Goal: Task Accomplishment & Management: Use online tool/utility

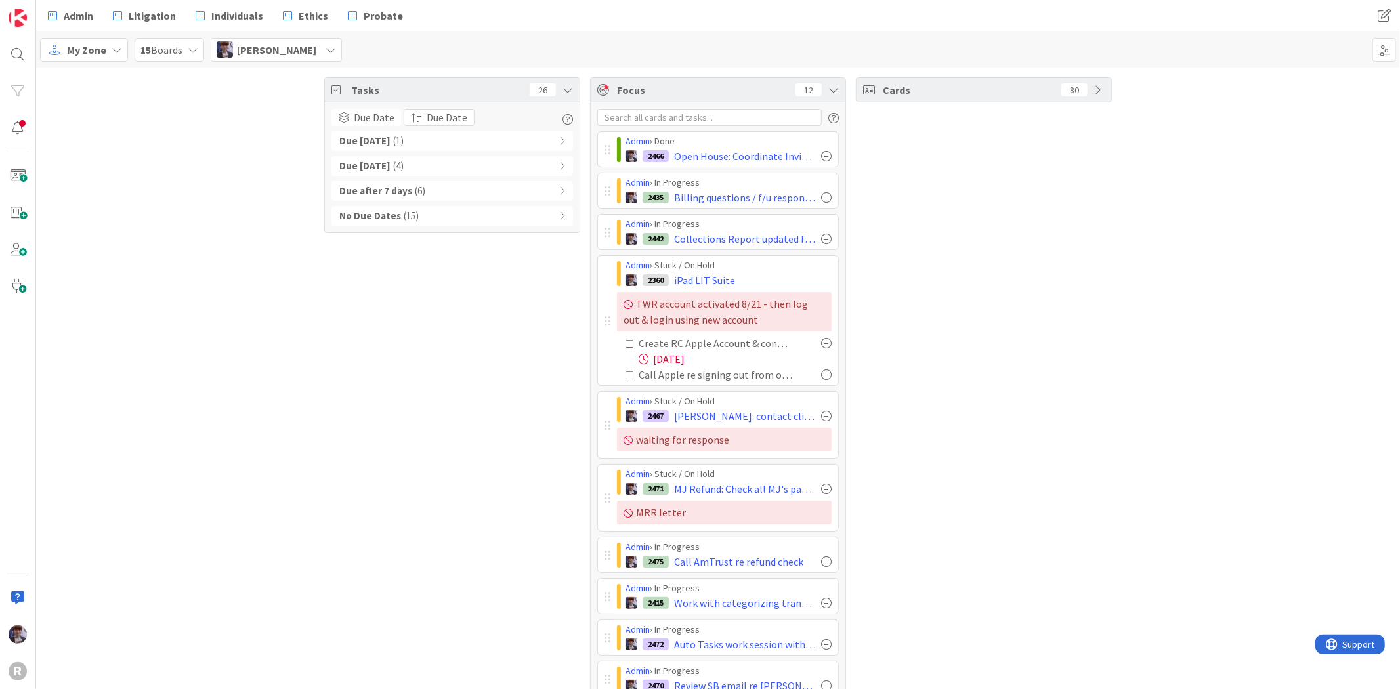
click at [61, 28] on div "Admin Litigation Individuals Ethics Probate Admin Litigation Individuals Ethics…" at bounding box center [718, 16] width 1364 height 32
click at [71, 12] on span "Admin" at bounding box center [79, 16] width 30 height 16
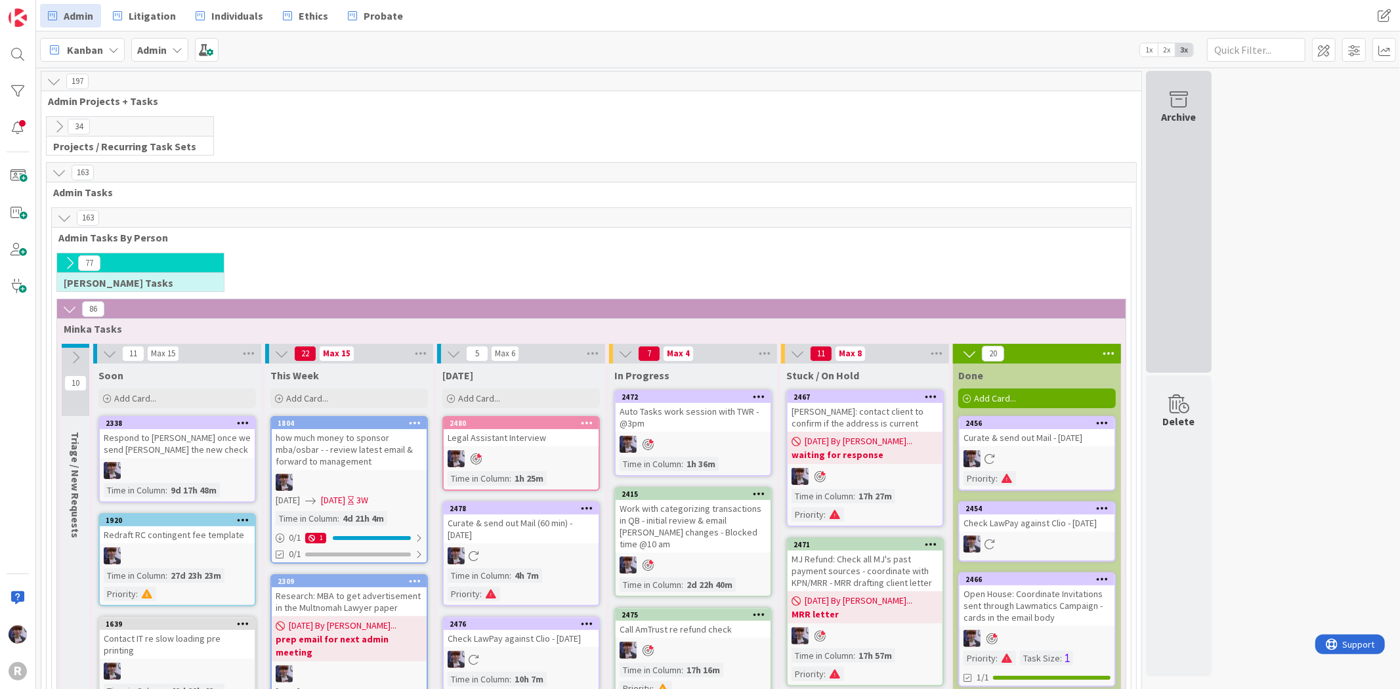
click at [1190, 135] on div "Archive" at bounding box center [1179, 222] width 66 height 302
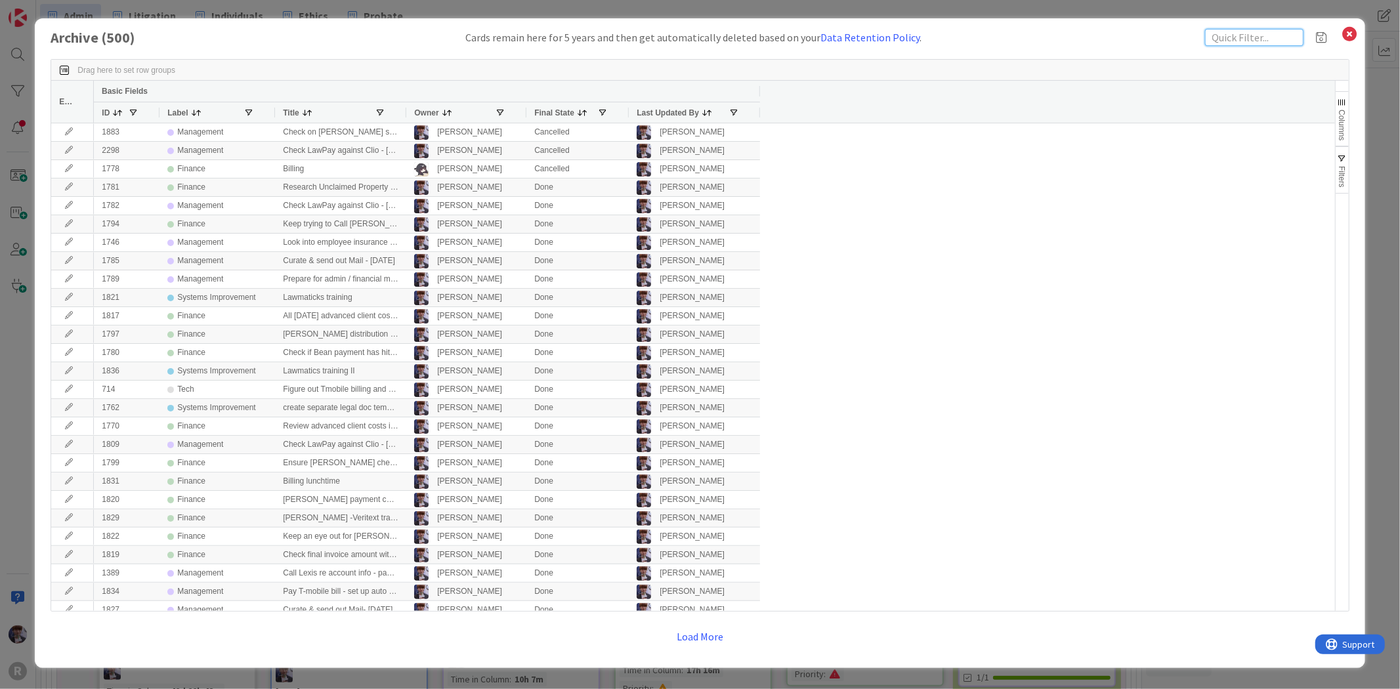
click at [1236, 39] on input "text" at bounding box center [1254, 37] width 98 height 17
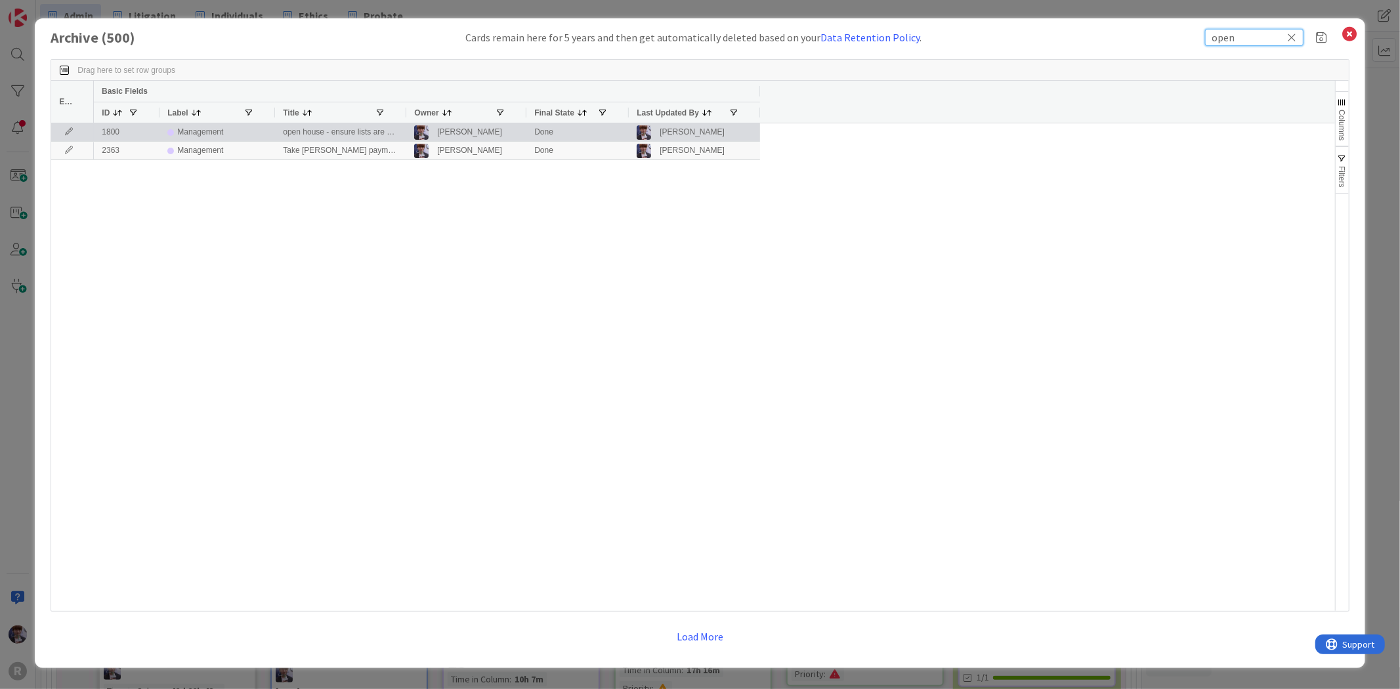
type input "open"
click at [227, 129] on div "Management" at bounding box center [217, 132] width 100 height 16
click at [68, 131] on icon at bounding box center [69, 132] width 20 height 8
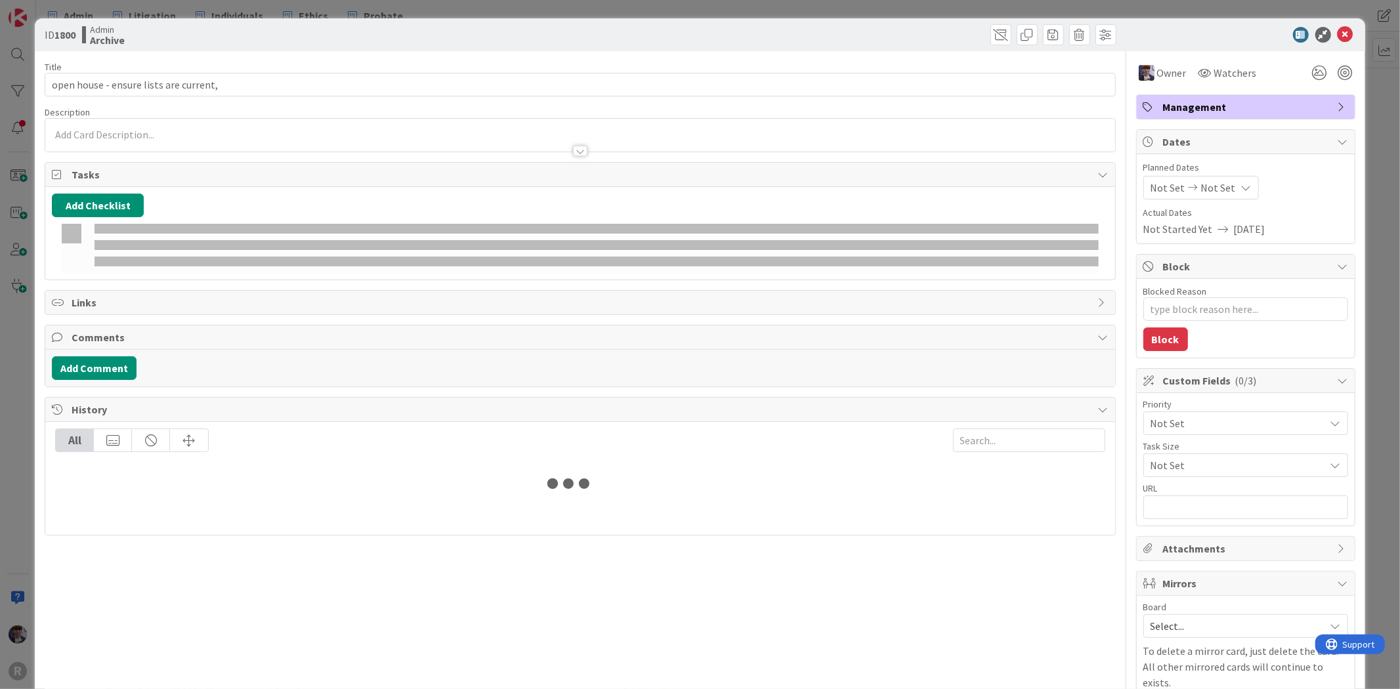
type textarea "x"
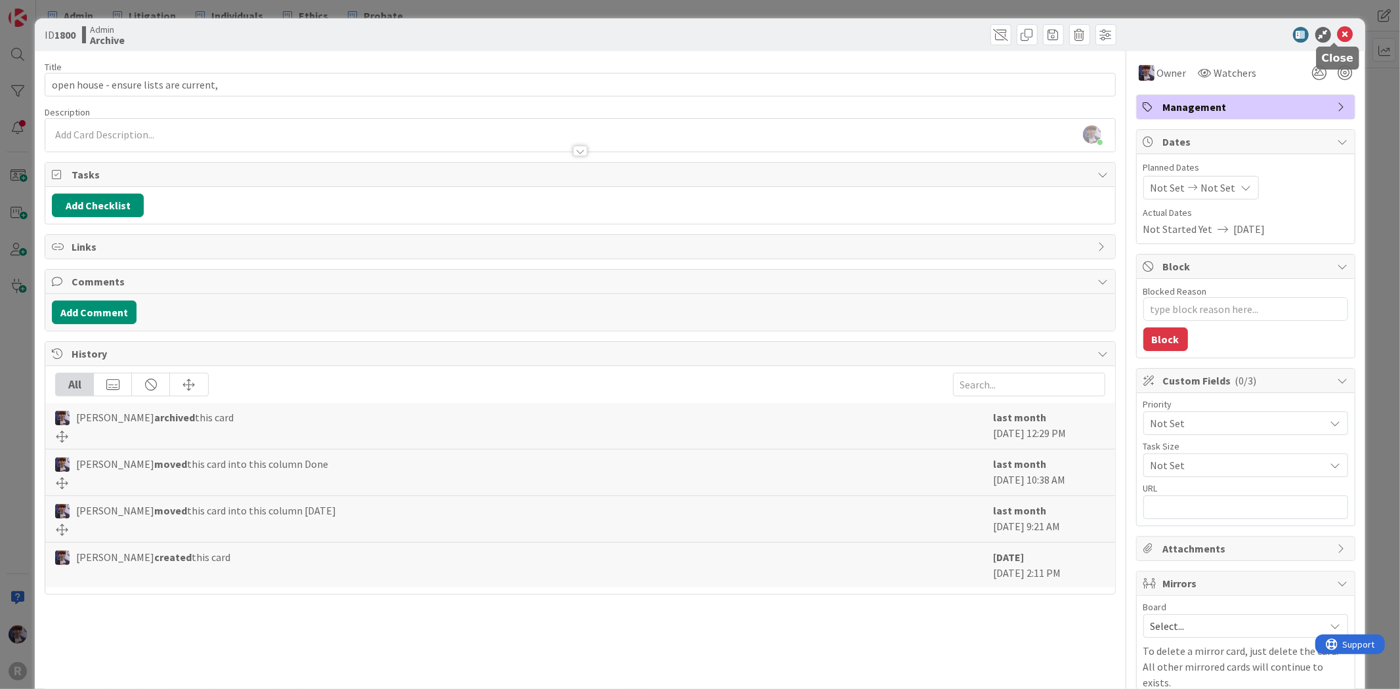
click at [1338, 29] on icon at bounding box center [1346, 35] width 16 height 16
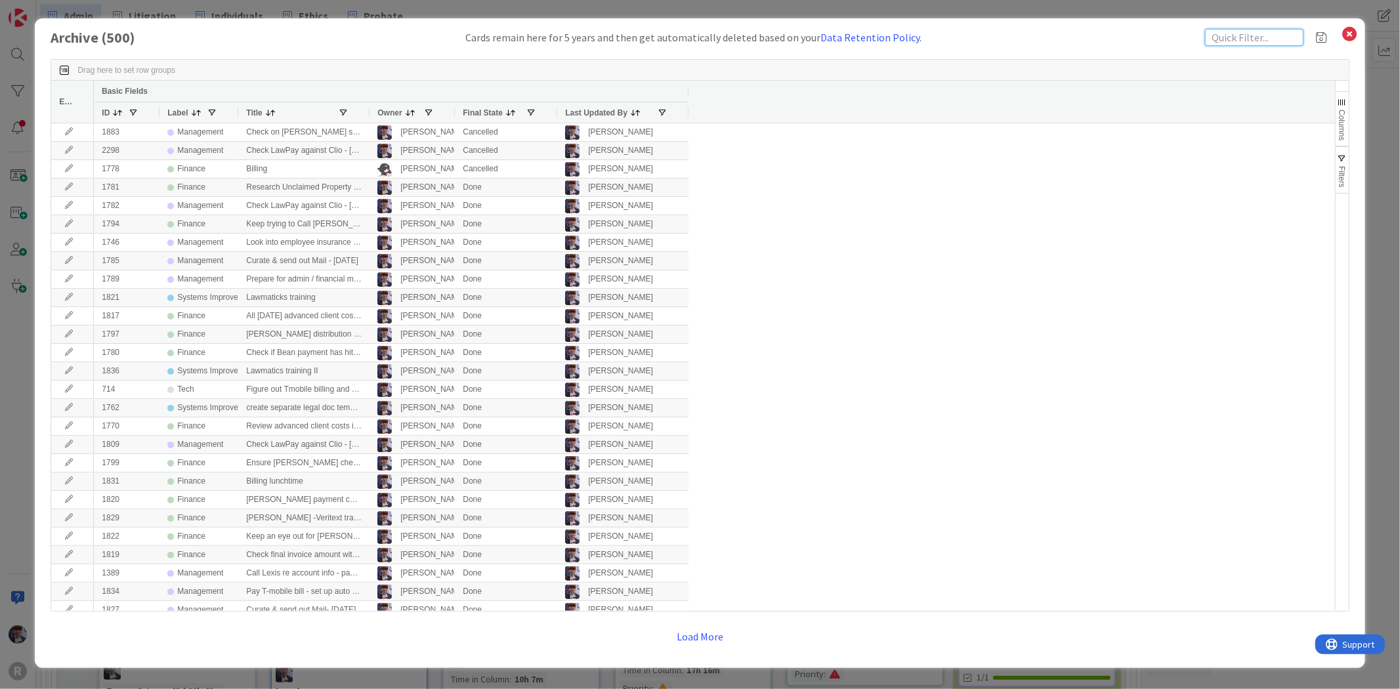
click at [1238, 45] on input "text" at bounding box center [1254, 37] width 98 height 17
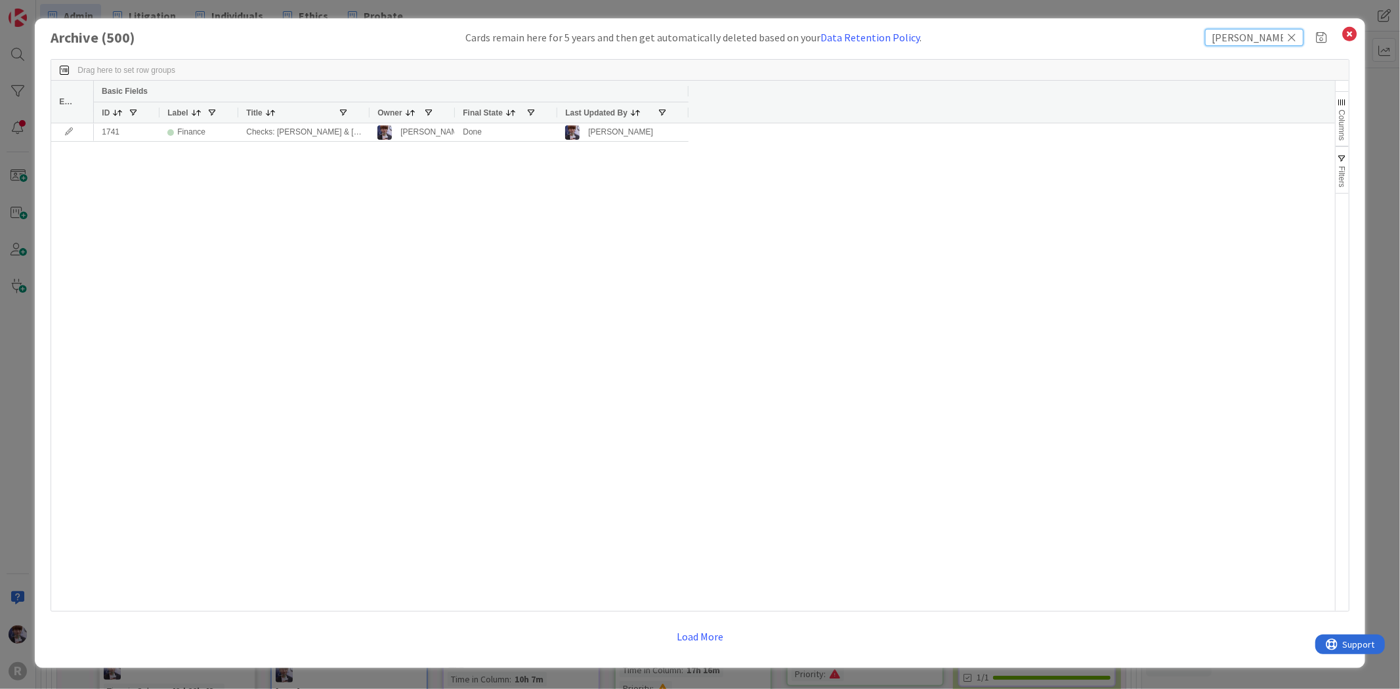
drag, startPoint x: 1257, startPoint y: 40, endPoint x: 1152, endPoint y: 43, distance: 105.1
click at [1152, 43] on div "Archive ( 500 ) Cards remain here for 5 years and then get automatically delete…" at bounding box center [700, 37] width 1299 height 17
type input "open house"
click at [1295, 37] on icon at bounding box center [1292, 38] width 9 height 12
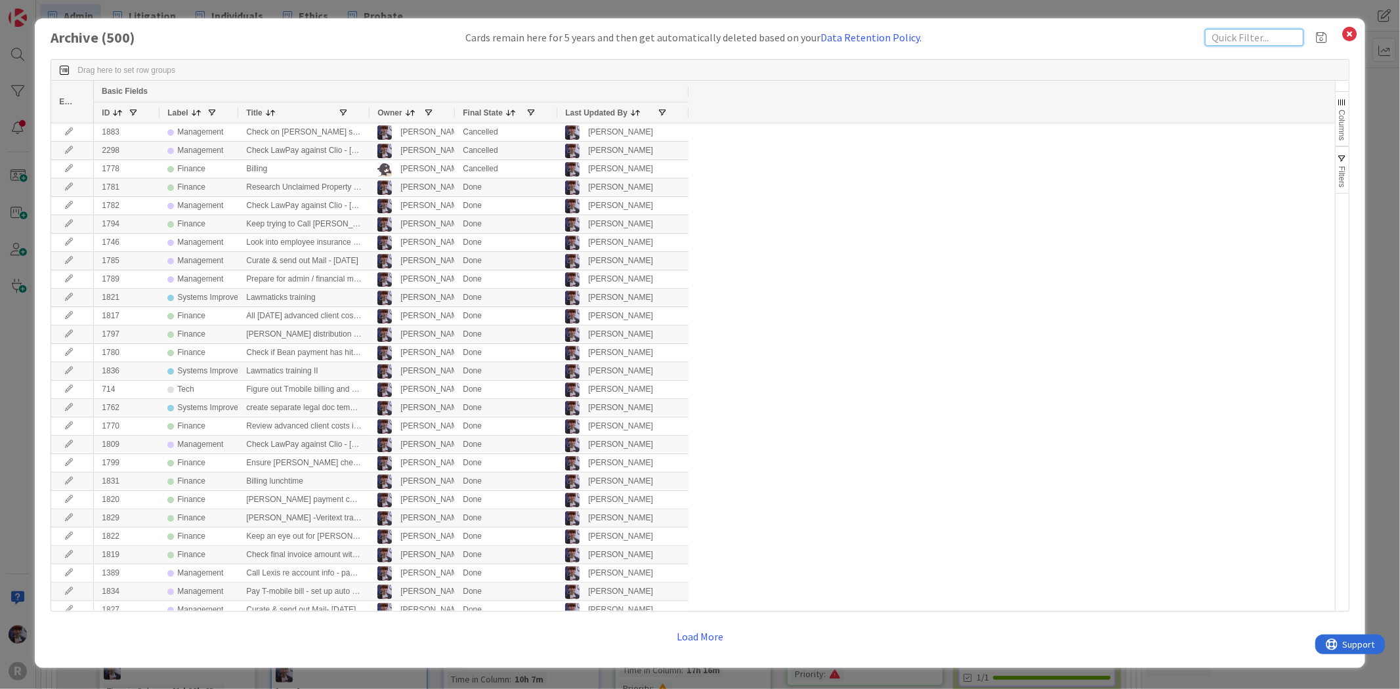
click at [1268, 35] on input "text" at bounding box center [1254, 37] width 98 height 17
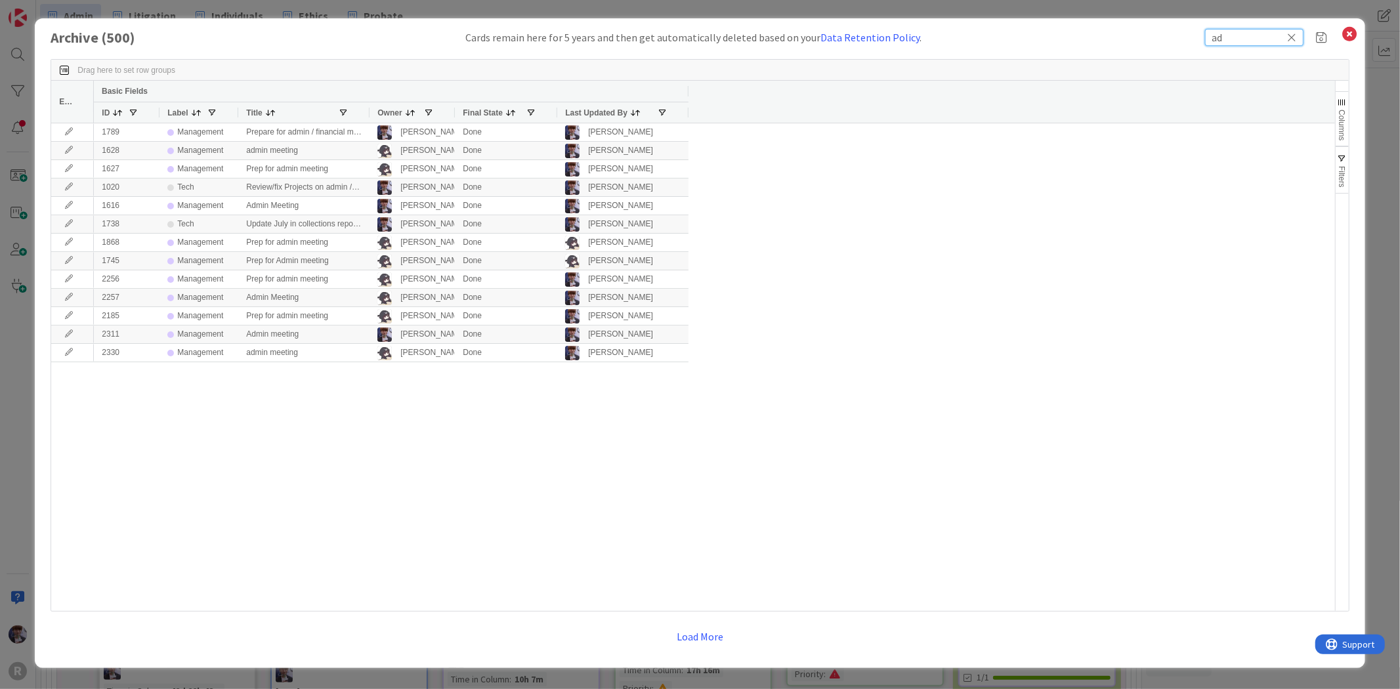
type input "a"
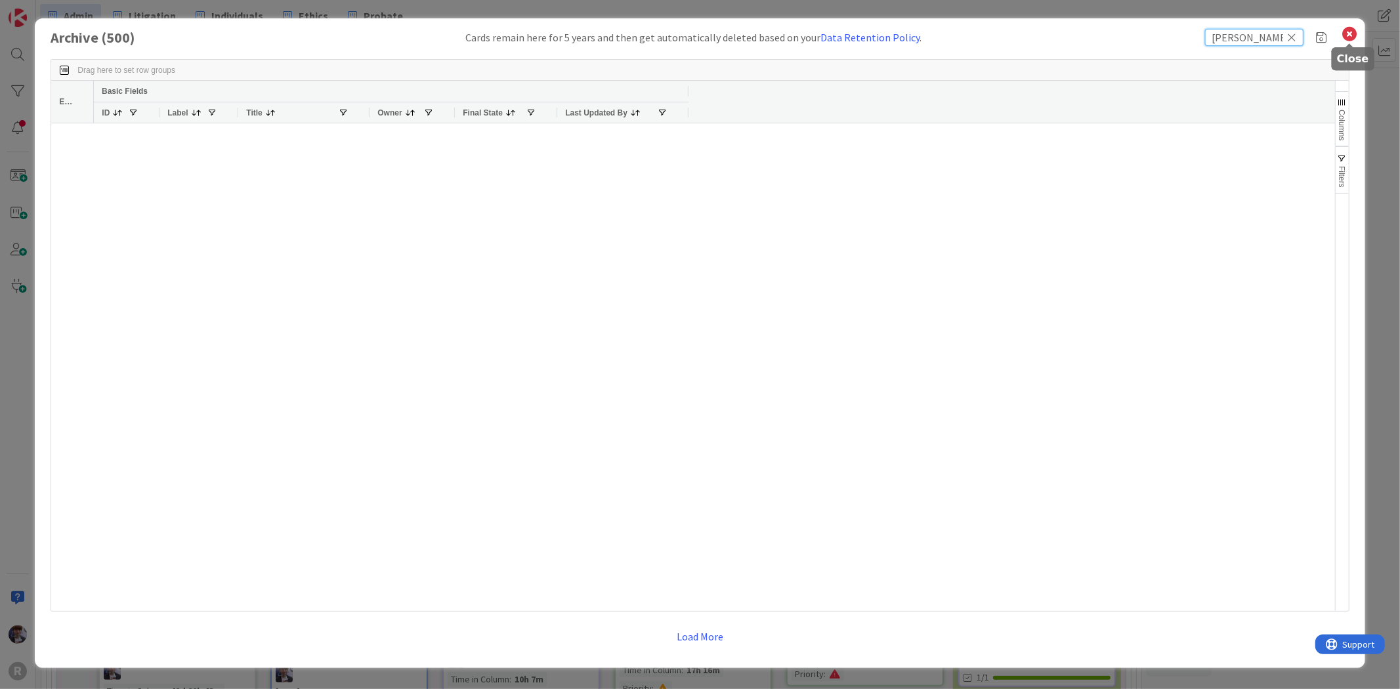
type input "[PERSON_NAME]"
click at [1349, 34] on icon at bounding box center [1350, 34] width 17 height 18
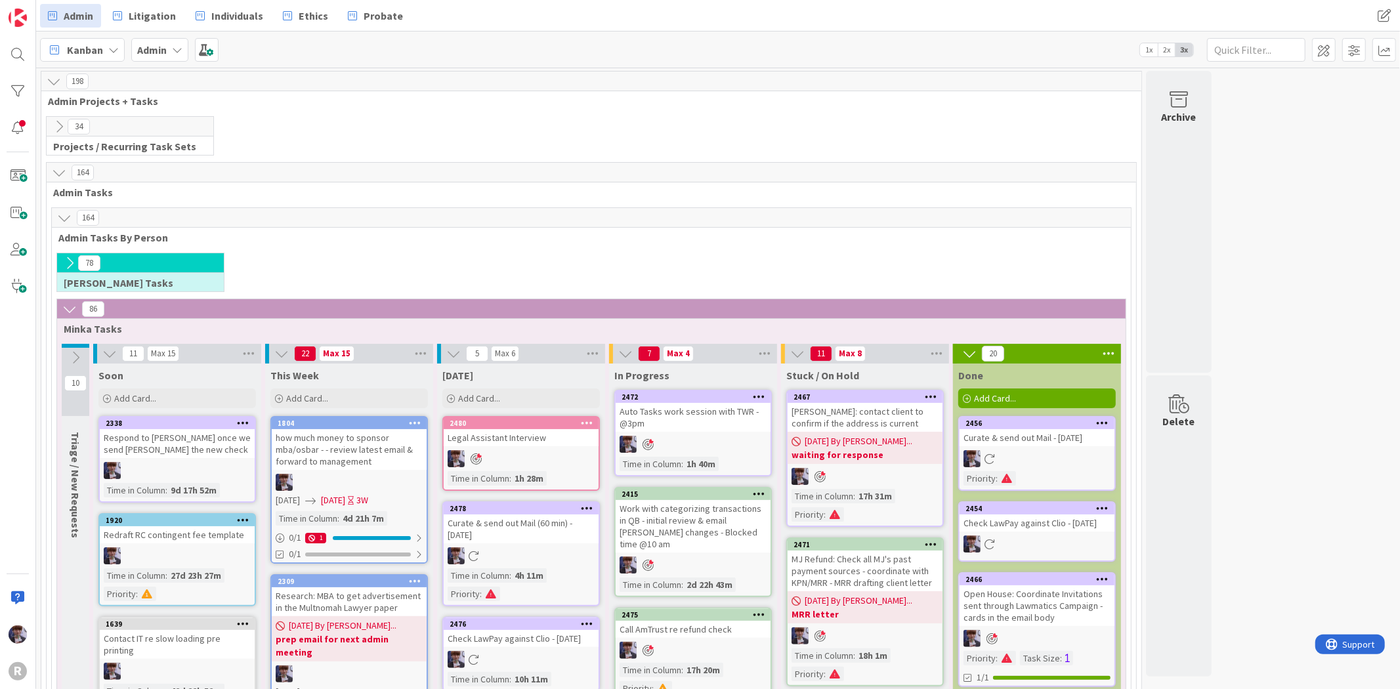
click at [324, 280] on div "78 [PERSON_NAME] Tasks" at bounding box center [591, 276] width 1074 height 46
